Goal: Navigation & Orientation: Find specific page/section

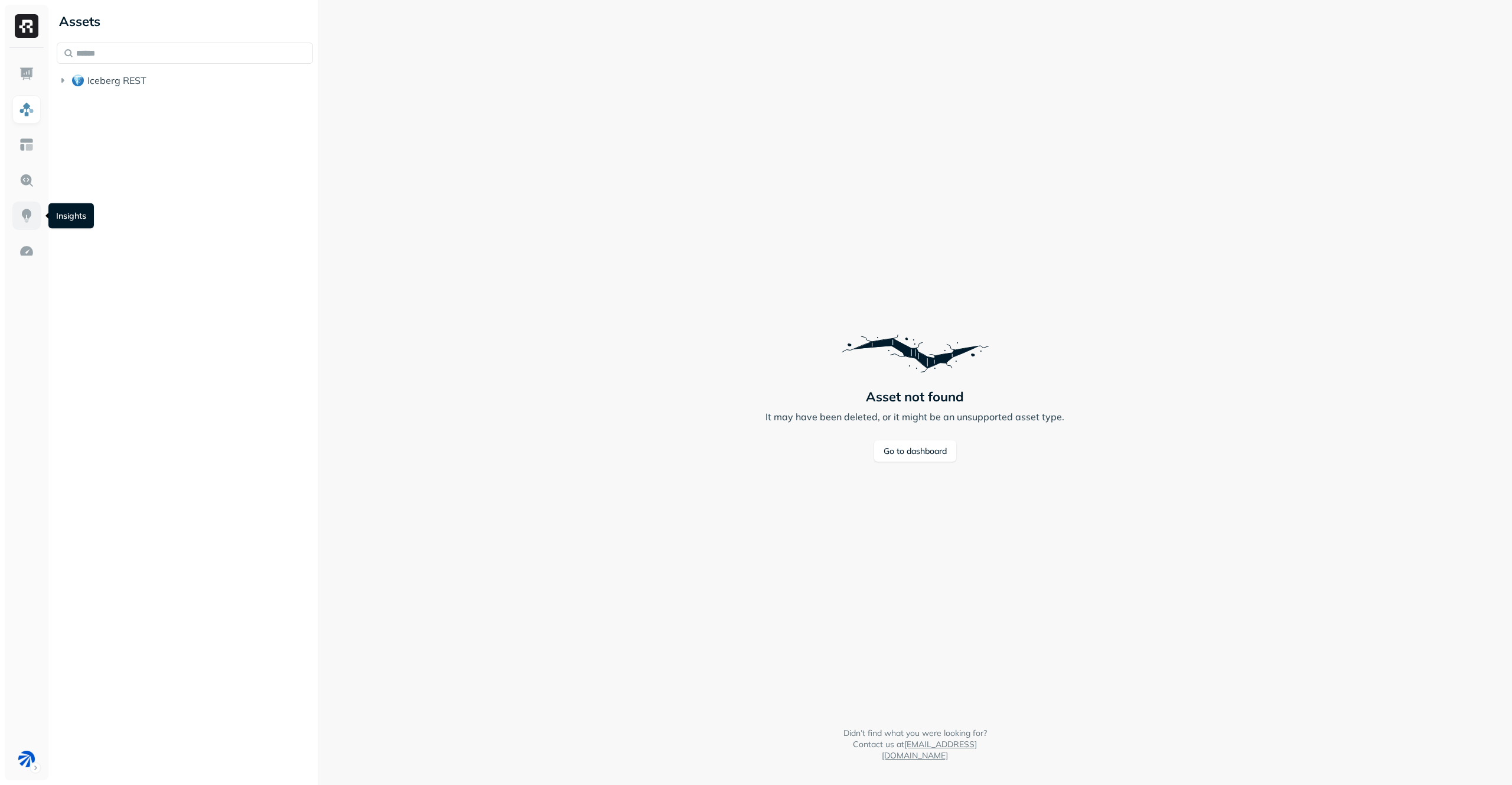
click at [21, 222] on img at bounding box center [27, 216] width 15 height 15
